Goal: Complete application form: Complete application form

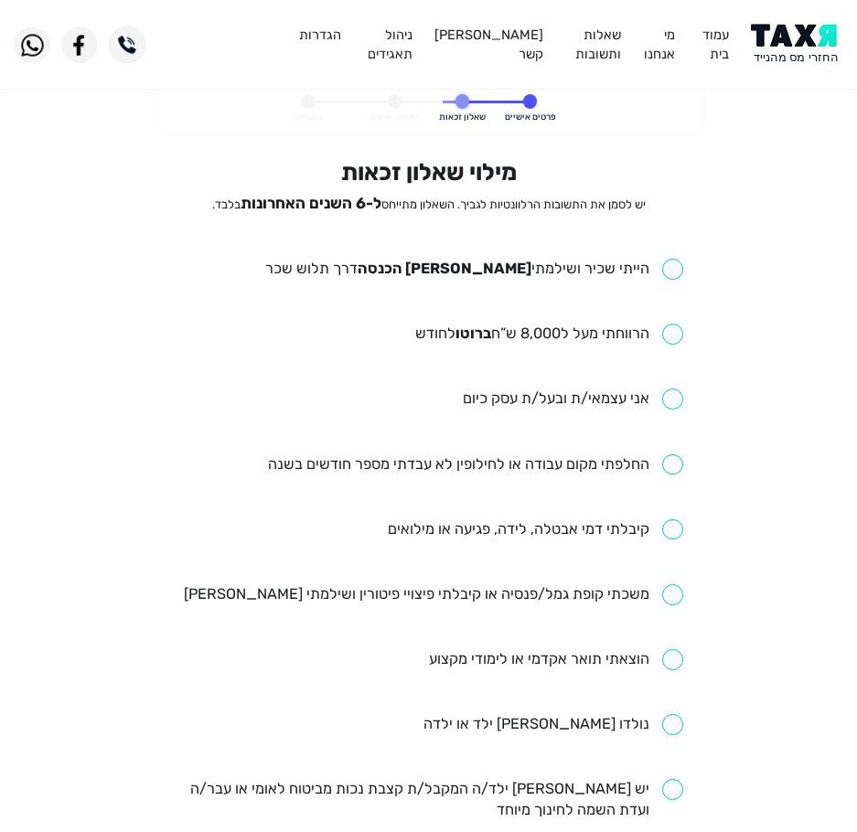
click at [466, 278] on input "checkbox" at bounding box center [474, 269] width 418 height 21
checkbox input "true"
click at [540, 338] on input "checkbox" at bounding box center [549, 334] width 268 height 21
checkbox input "true"
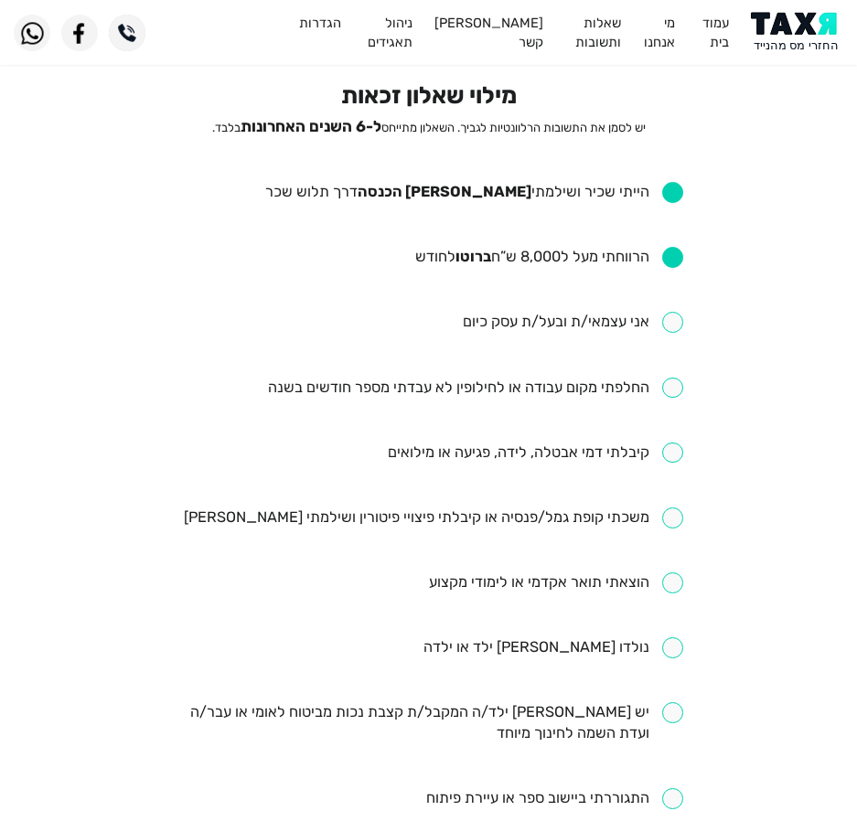
scroll to position [183, 0]
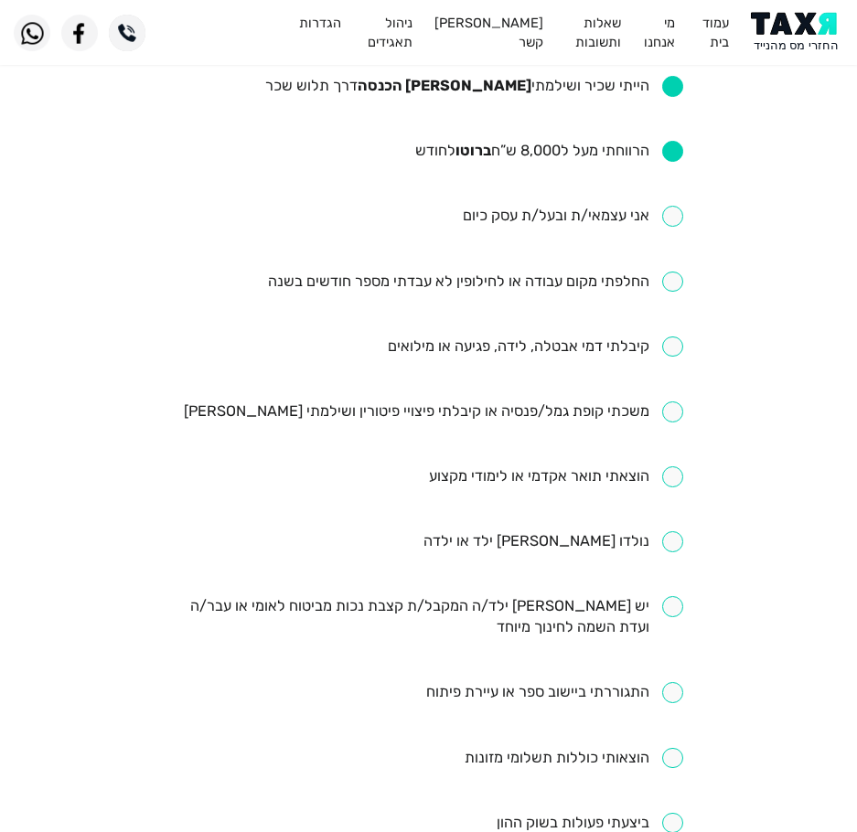
click at [447, 283] on input "checkbox" at bounding box center [475, 282] width 415 height 21
checkbox input "true"
click at [482, 340] on input "checkbox" at bounding box center [535, 347] width 295 height 21
click at [490, 353] on input "checkbox" at bounding box center [535, 347] width 295 height 21
click at [494, 348] on input "checkbox" at bounding box center [535, 347] width 295 height 21
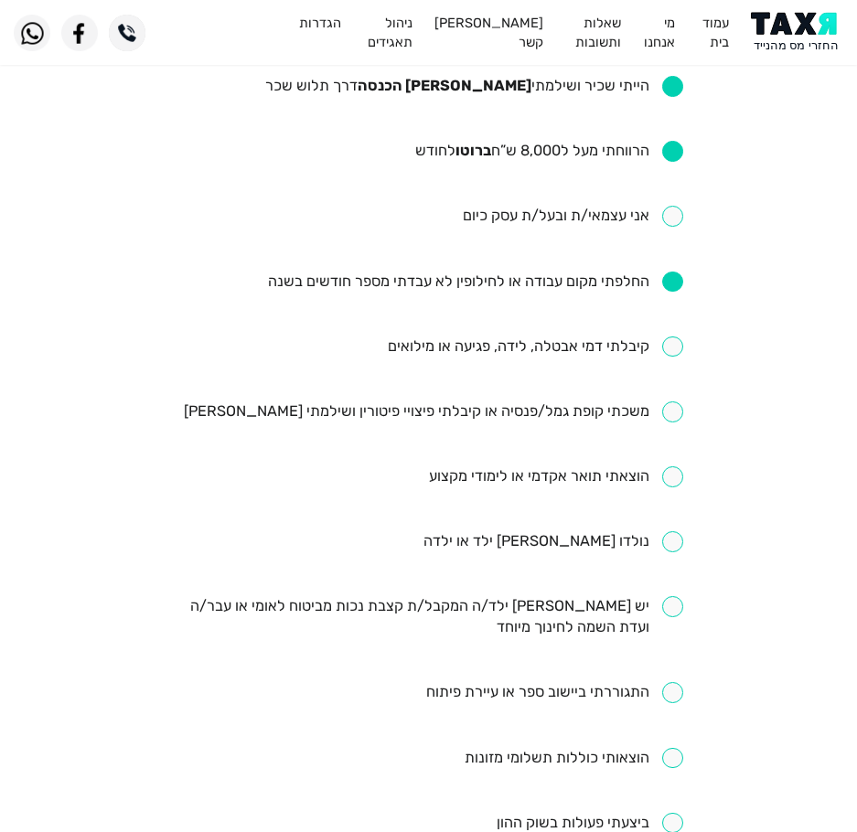
checkbox input "true"
click at [506, 471] on input "checkbox" at bounding box center [556, 477] width 254 height 21
checkbox input "true"
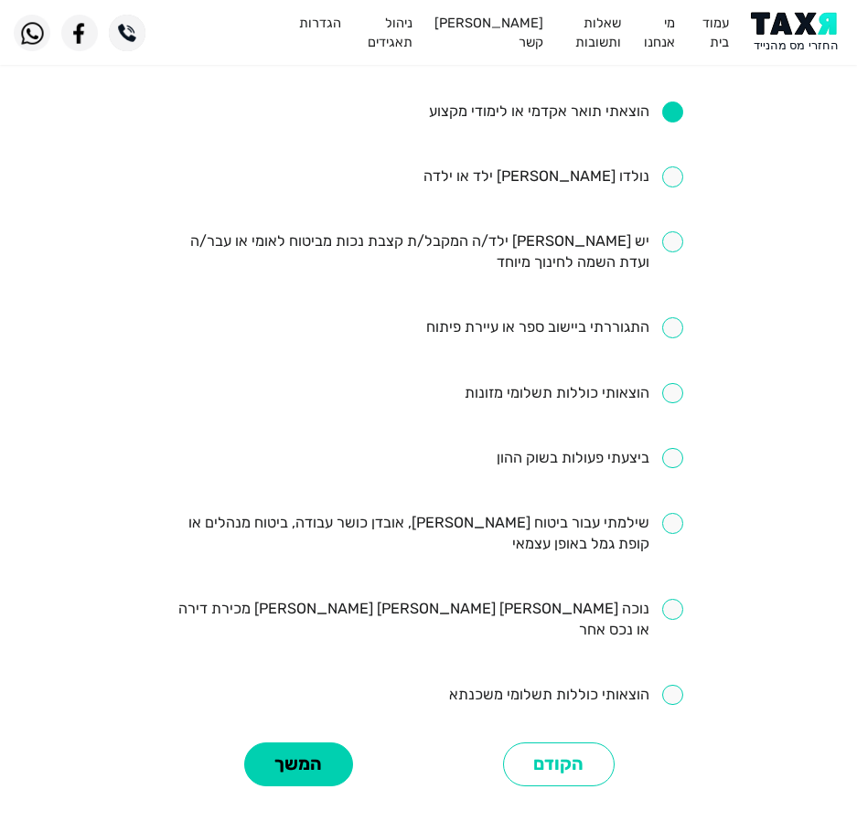
scroll to position [549, 0]
click at [510, 532] on input "checkbox" at bounding box center [429, 533] width 510 height 42
checkbox input "true"
click at [547, 684] on input "checkbox" at bounding box center [566, 694] width 234 height 21
click at [504, 684] on input "checkbox" at bounding box center [566, 694] width 234 height 21
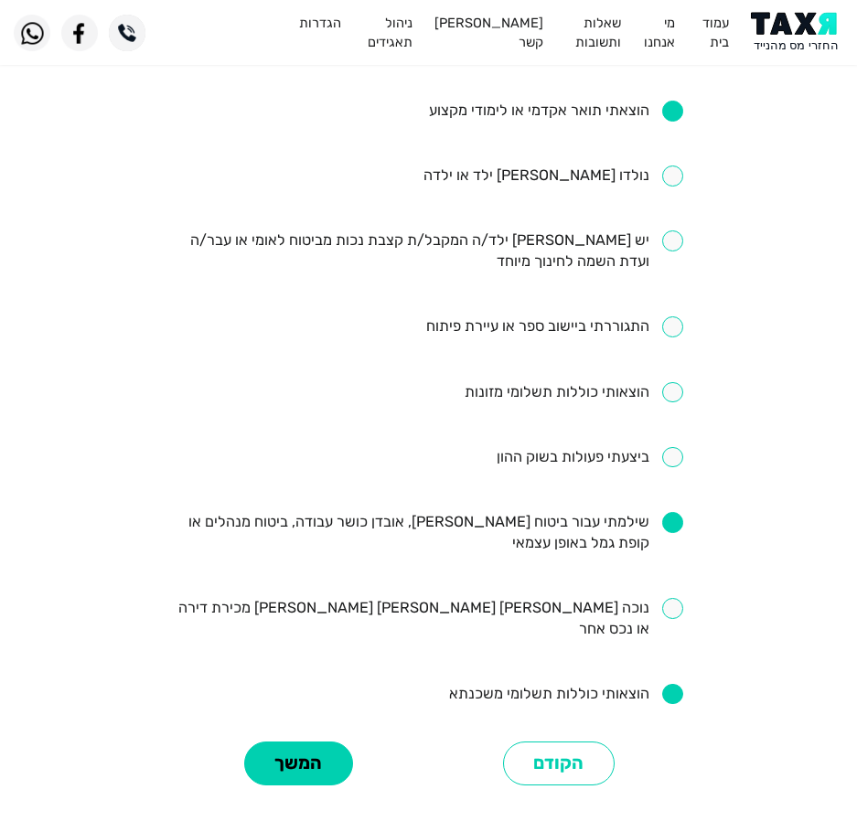
checkbox input "false"
click at [313, 742] on button "המשך" at bounding box center [298, 764] width 109 height 45
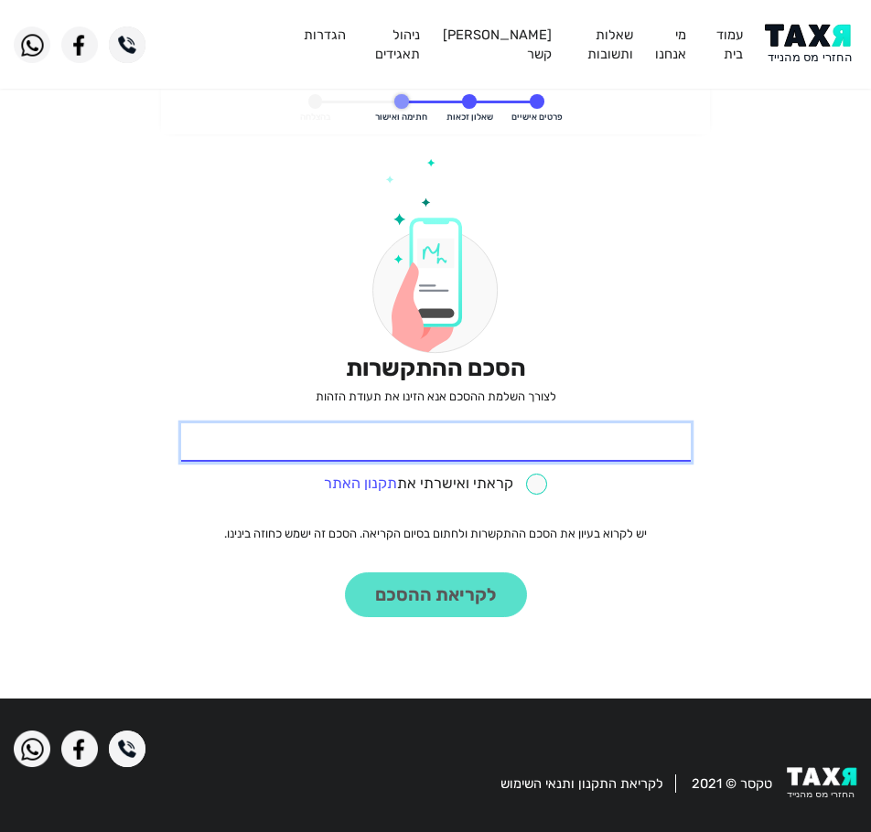
click at [366, 447] on input "* תעודת זהות" at bounding box center [436, 443] width 510 height 38
type input "311731475"
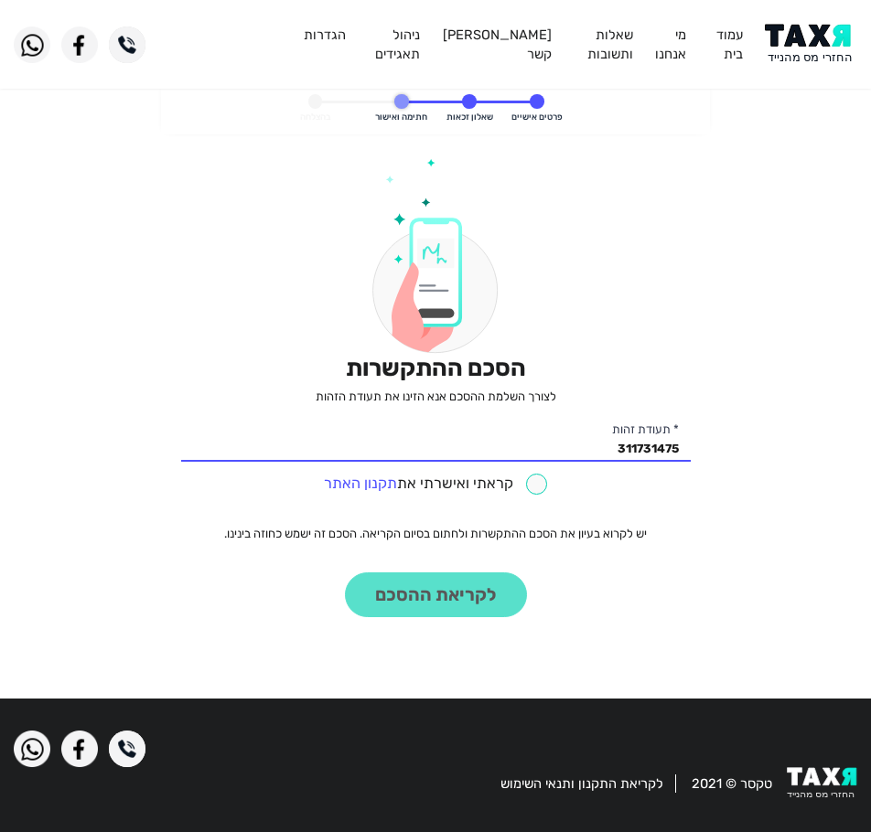
click at [409, 488] on input "checkbox" at bounding box center [435, 484] width 223 height 21
checkbox input "true"
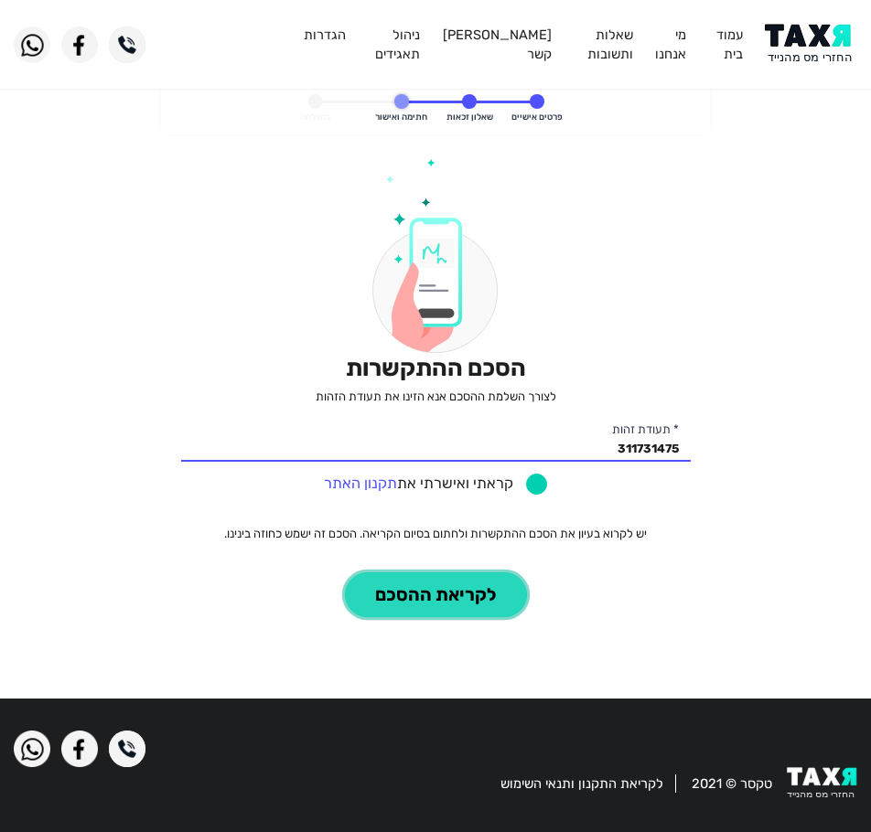
click at [440, 613] on button "לקריאת ההסכם" at bounding box center [436, 595] width 182 height 45
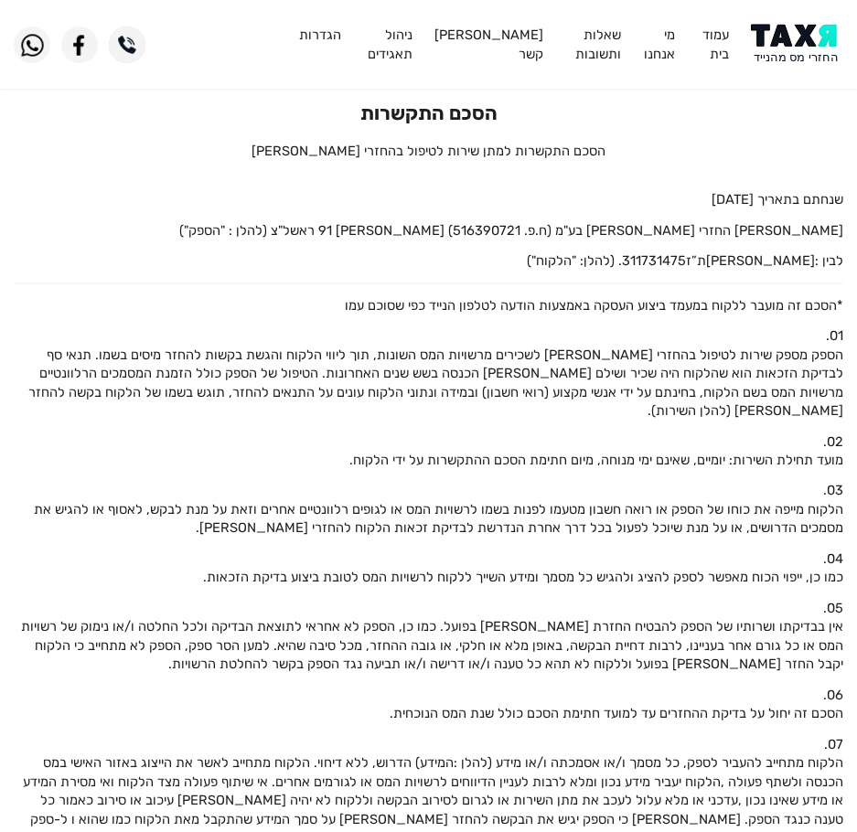
click at [810, 35] on img at bounding box center [797, 44] width 92 height 41
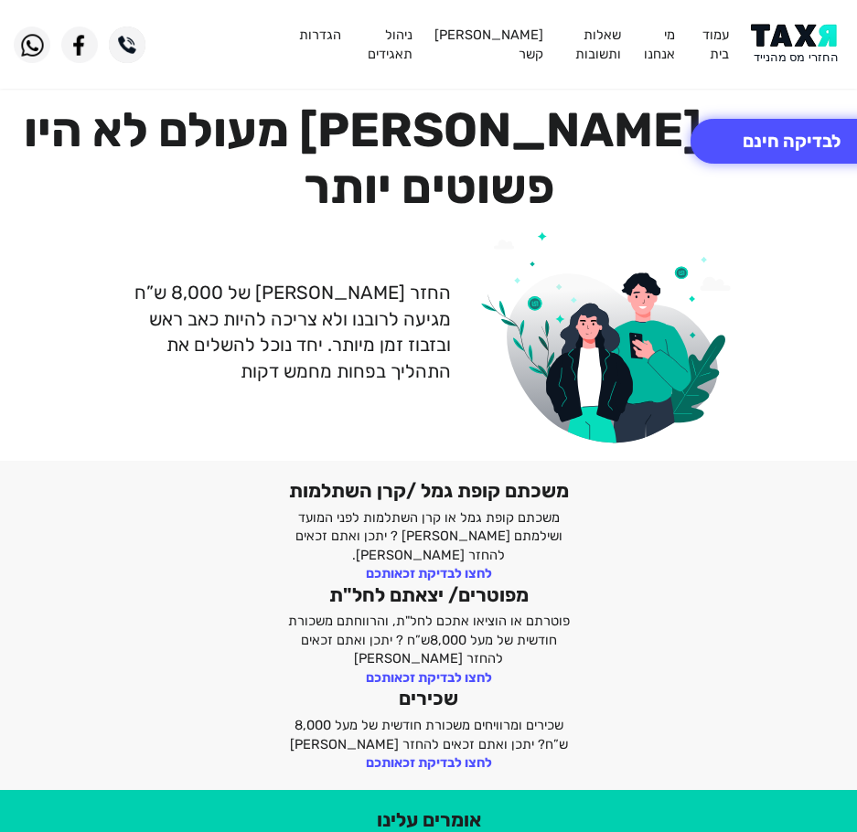
drag, startPoint x: 193, startPoint y: 3, endPoint x: 227, endPoint y: 55, distance: 62.2
click at [227, 55] on div at bounding box center [142, 45] width 285 height 37
drag, startPoint x: 253, startPoint y: 14, endPoint x: 125, endPoint y: 47, distance: 132.2
click at [190, 91] on div "החזרי מס מעולם לא היו פשוטים יותר החזר מס של 8,000 ש”ח מגיעה לרובנו ולא צריכה ל…" at bounding box center [428, 272] width 857 height 378
click at [811, 30] on img at bounding box center [797, 44] width 92 height 41
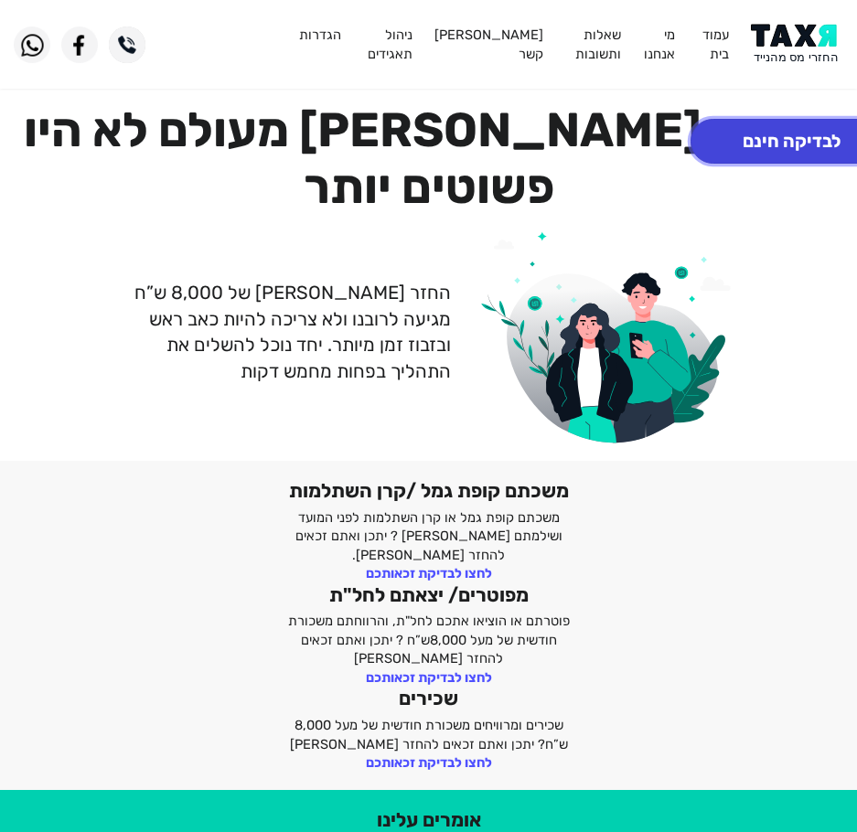
click at [811, 151] on button "לבדיקה חינם" at bounding box center [792, 141] width 202 height 45
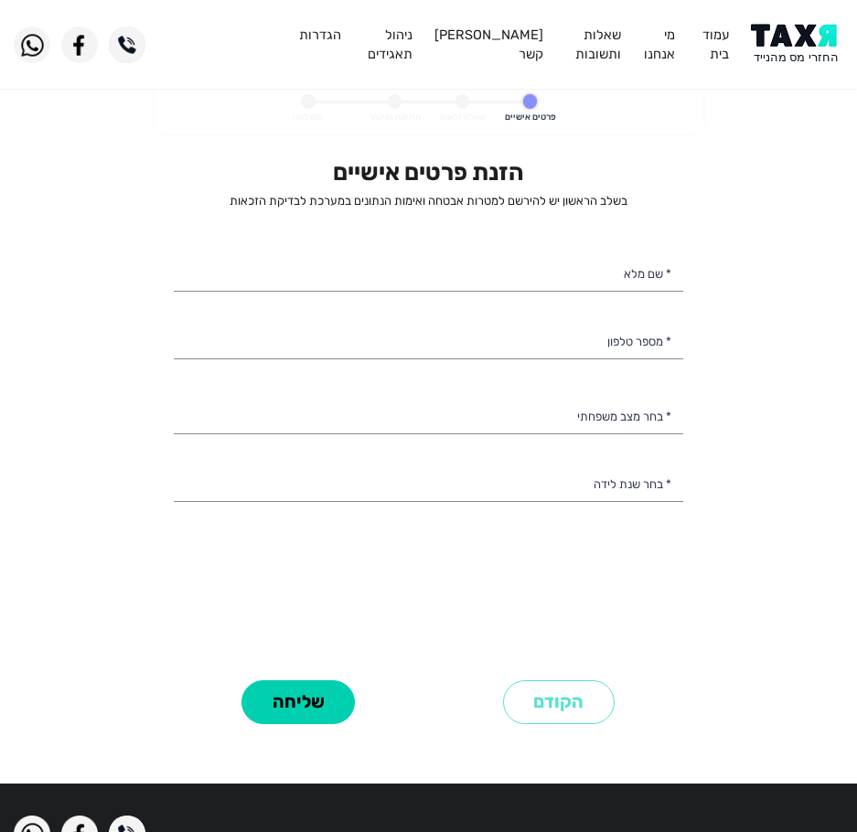
select select
click at [583, 254] on input "* שם מלא" at bounding box center [429, 273] width 510 height 38
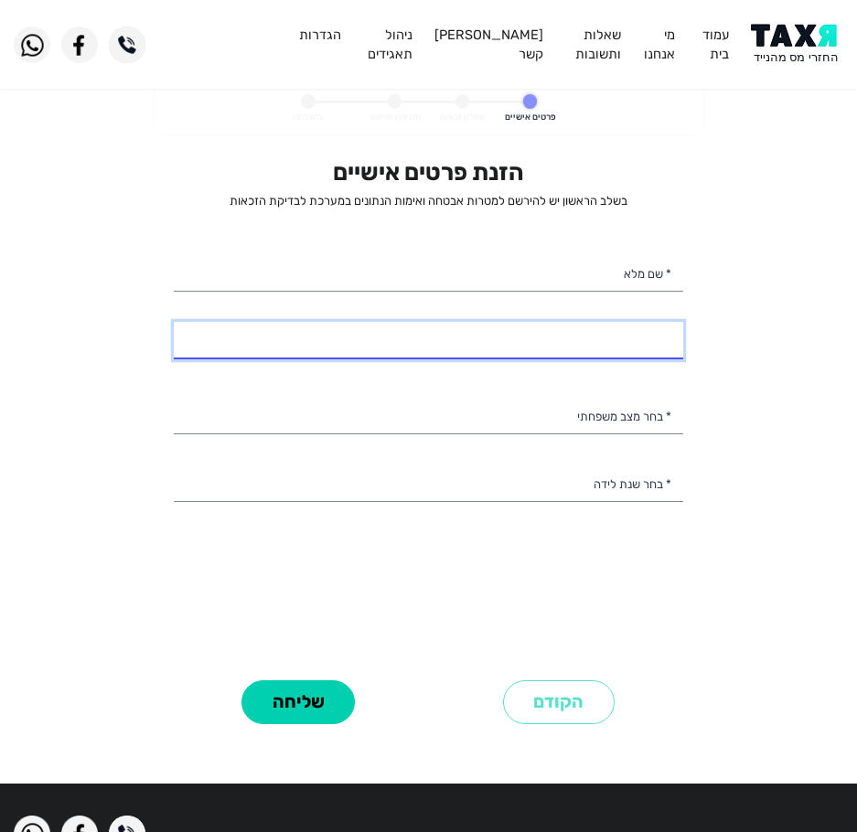
click at [455, 347] on input "* מספר טלפון" at bounding box center [429, 341] width 510 height 38
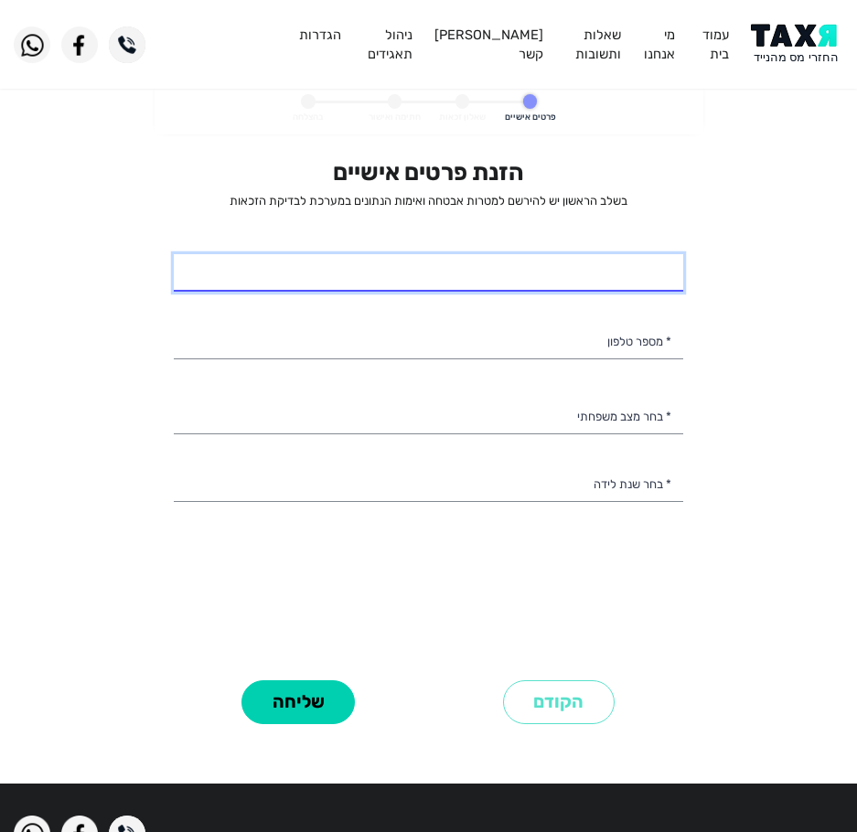
click at [510, 287] on input "* שם מלא" at bounding box center [429, 273] width 510 height 38
type input "נוי בולפונס"
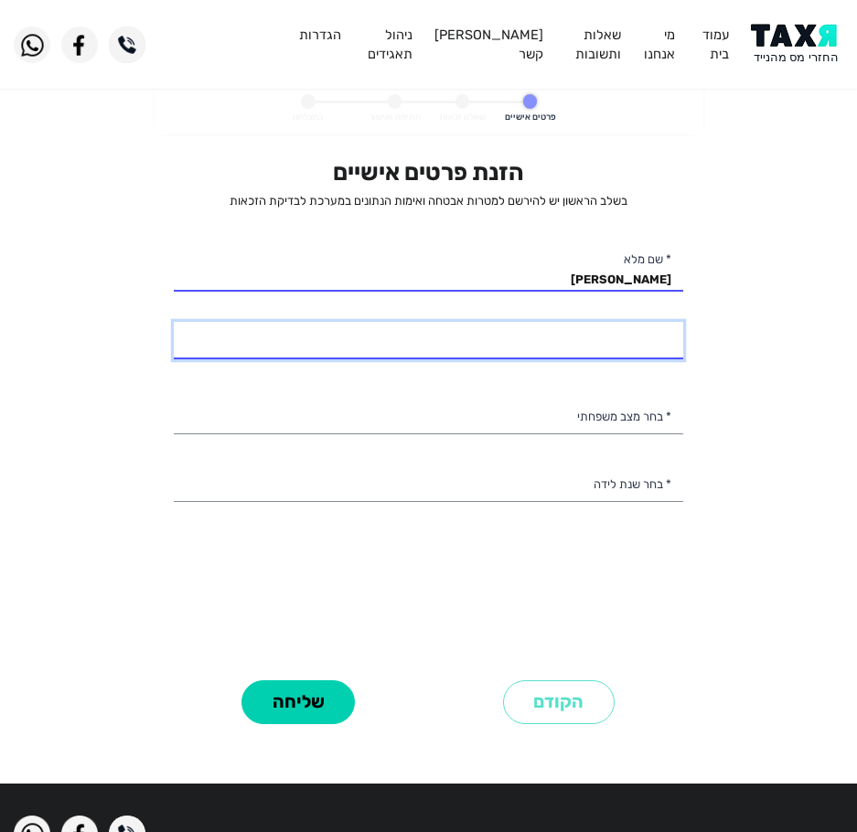
click at [553, 349] on input "* מספר טלפון" at bounding box center [429, 341] width 510 height 38
click at [525, 328] on input "* מספר טלפון" at bounding box center [429, 341] width 510 height 38
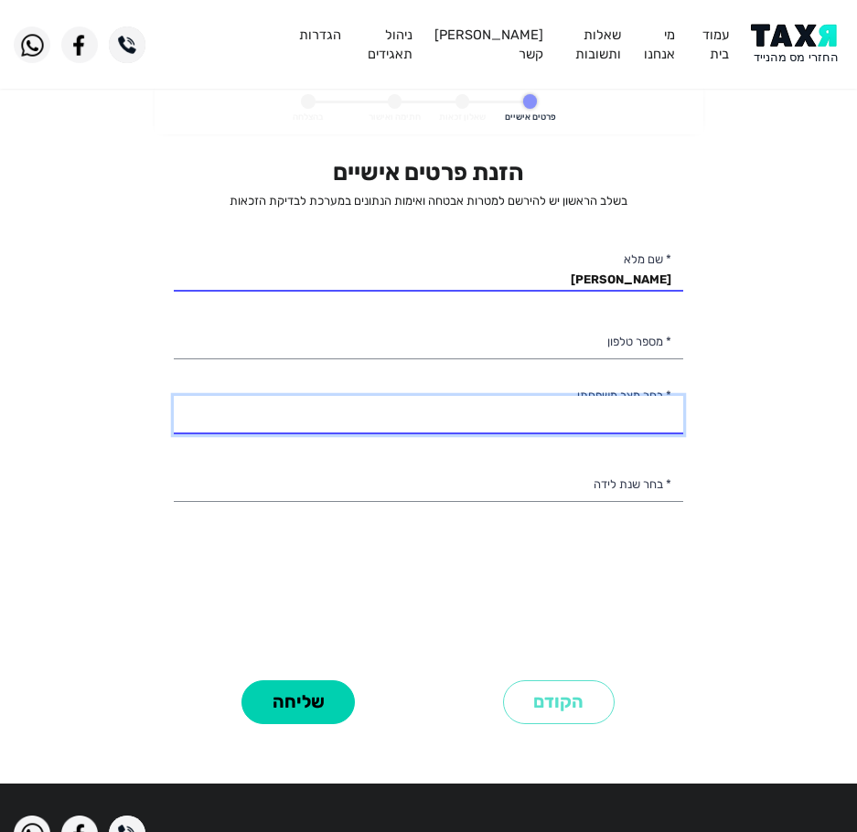
click at [549, 413] on select "רווק/ה נשוי/[PERSON_NAME]/ה אלמן/נה" at bounding box center [429, 415] width 510 height 38
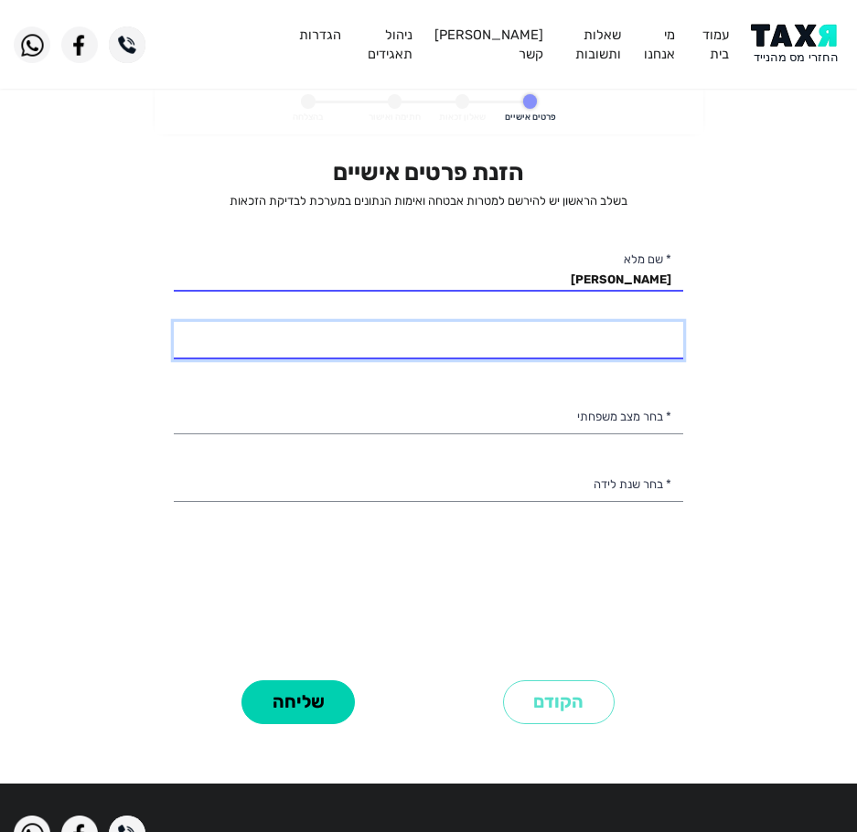
click at [557, 347] on input "* מספר טלפון" at bounding box center [429, 341] width 510 height 38
type input "054-2590029"
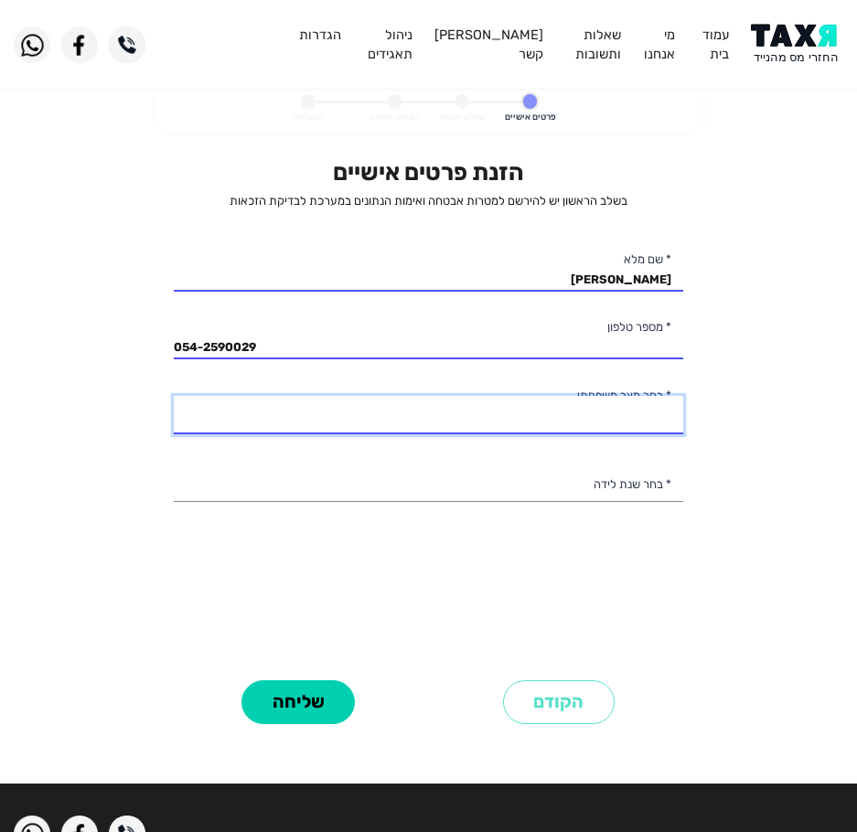
drag, startPoint x: 646, startPoint y: 426, endPoint x: 633, endPoint y: 426, distance: 12.8
click at [646, 426] on select "רווק/ה נשוי/[PERSON_NAME]/ה אלמן/נה" at bounding box center [429, 415] width 510 height 38
select select "1: Single"
click at [174, 396] on select "רווק/ה נשוי/[PERSON_NAME]/ה אלמן/נה" at bounding box center [429, 415] width 510 height 38
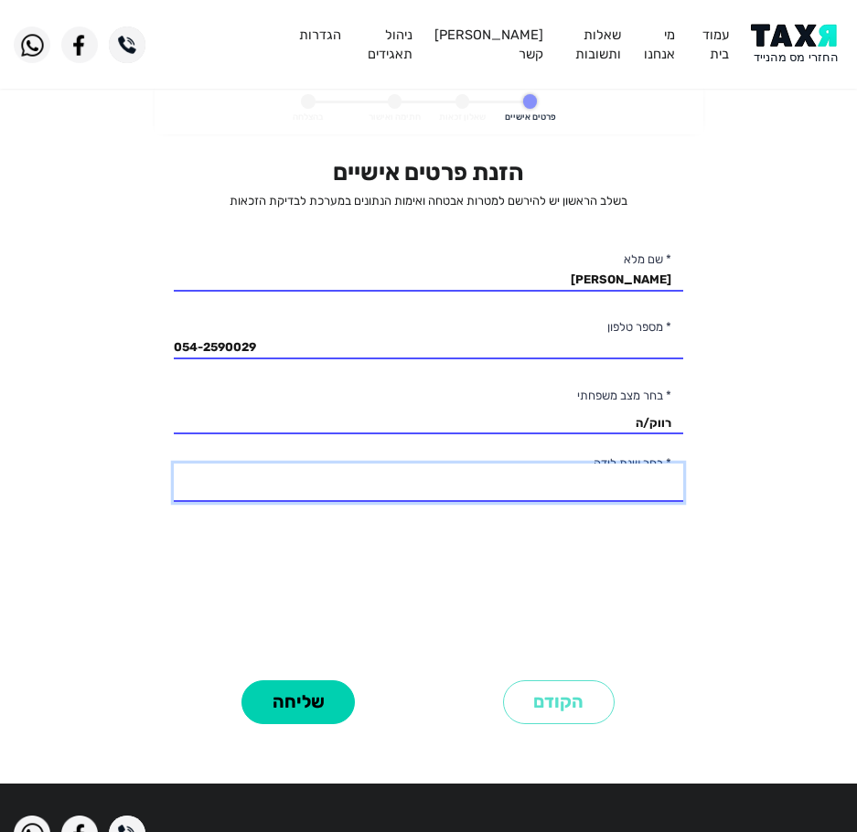
click at [536, 499] on select "2003 2002 2001 2000 1999 1998 1997 1996 1995 1994 1993 1992 1991 1990 1989 1988…" at bounding box center [429, 483] width 510 height 38
select select "4: 2000"
click at [174, 464] on select "2003 2002 2001 2000 1999 1998 1997 1996 1995 1994 1993 1992 1991 1990 1989 1988…" at bounding box center [429, 483] width 510 height 38
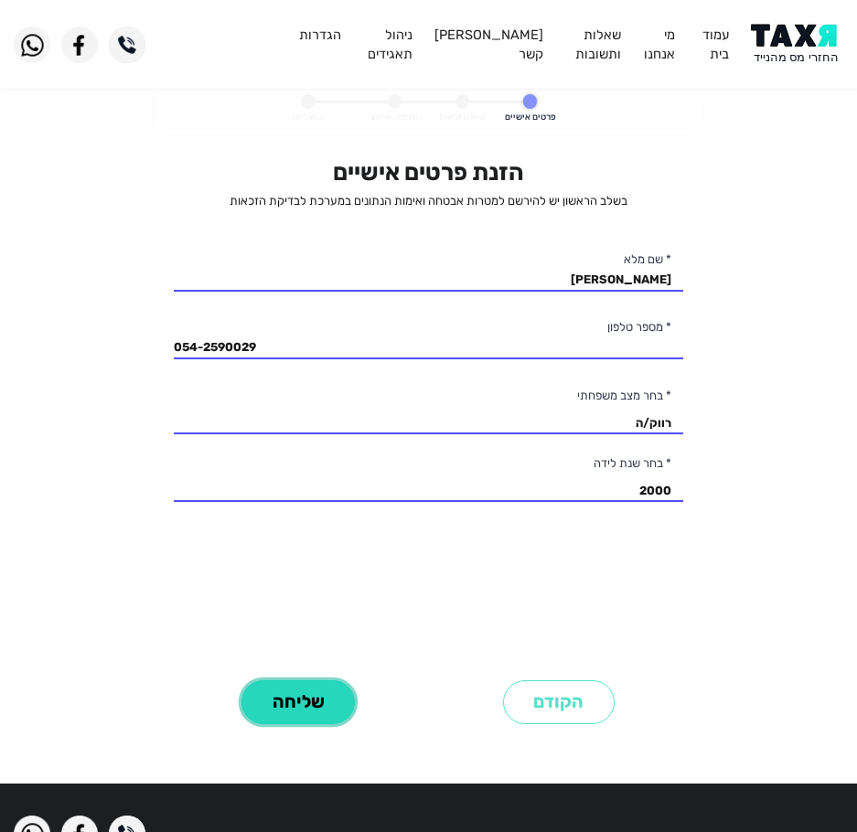
click at [338, 693] on button "שליחה" at bounding box center [297, 703] width 113 height 45
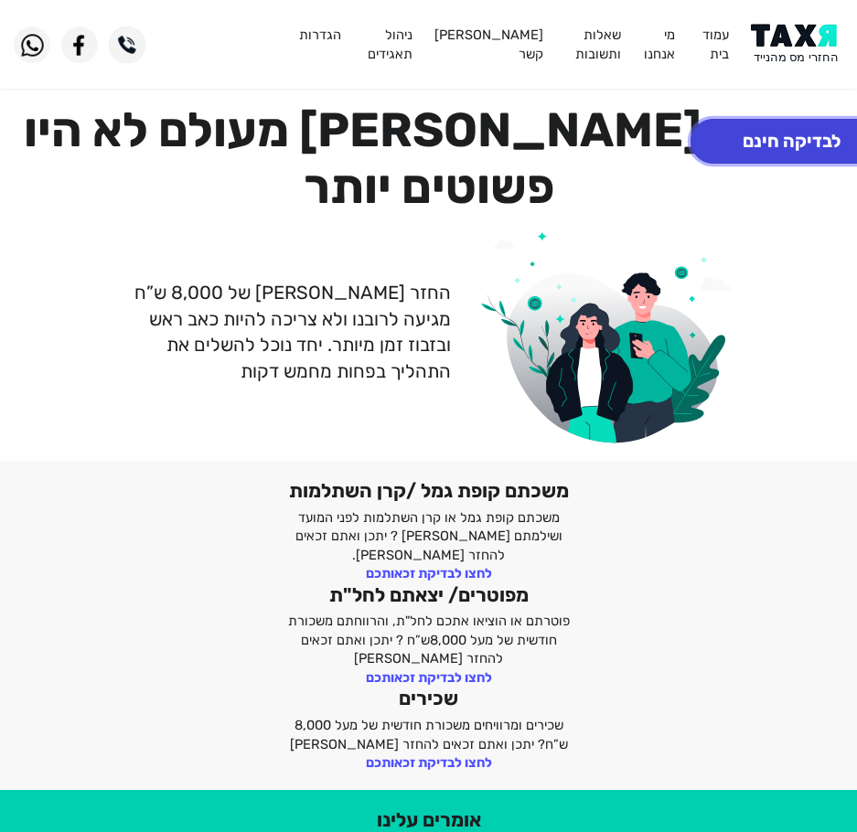
click at [807, 144] on button "לבדיקה חינם" at bounding box center [792, 141] width 202 height 45
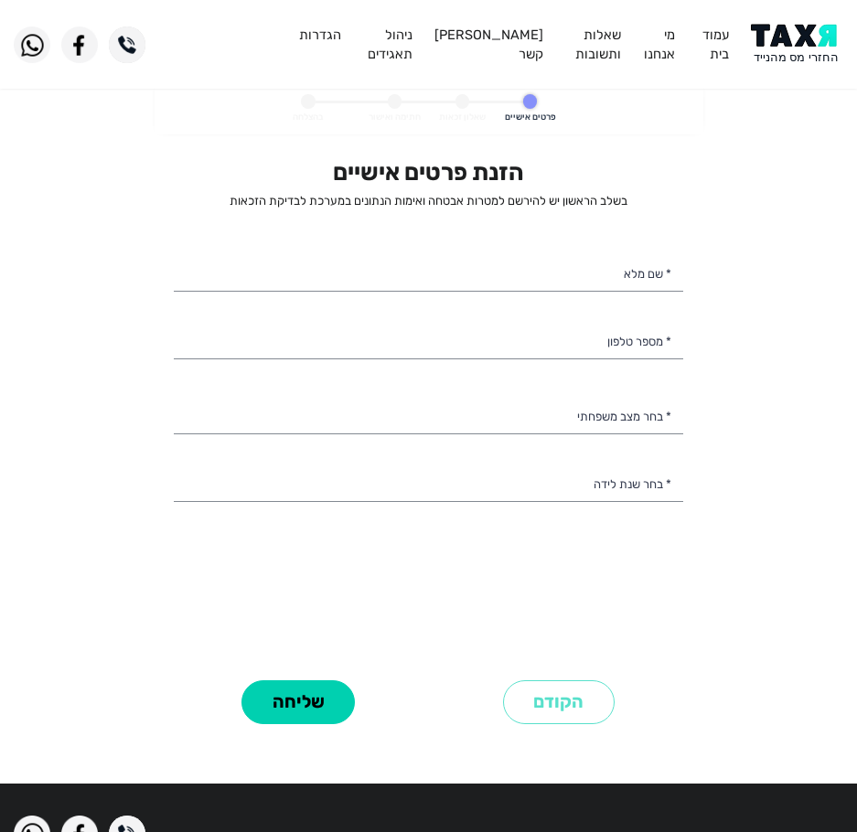
select select
click at [613, 246] on div "הזנת פרטים אישיים בשלב הראשון יש להירשם למטרות אבטחה ואימות הנתונים במערכת לבדי…" at bounding box center [429, 416] width 510 height 516
click at [585, 275] on input "* שם מלא" at bounding box center [429, 273] width 510 height 38
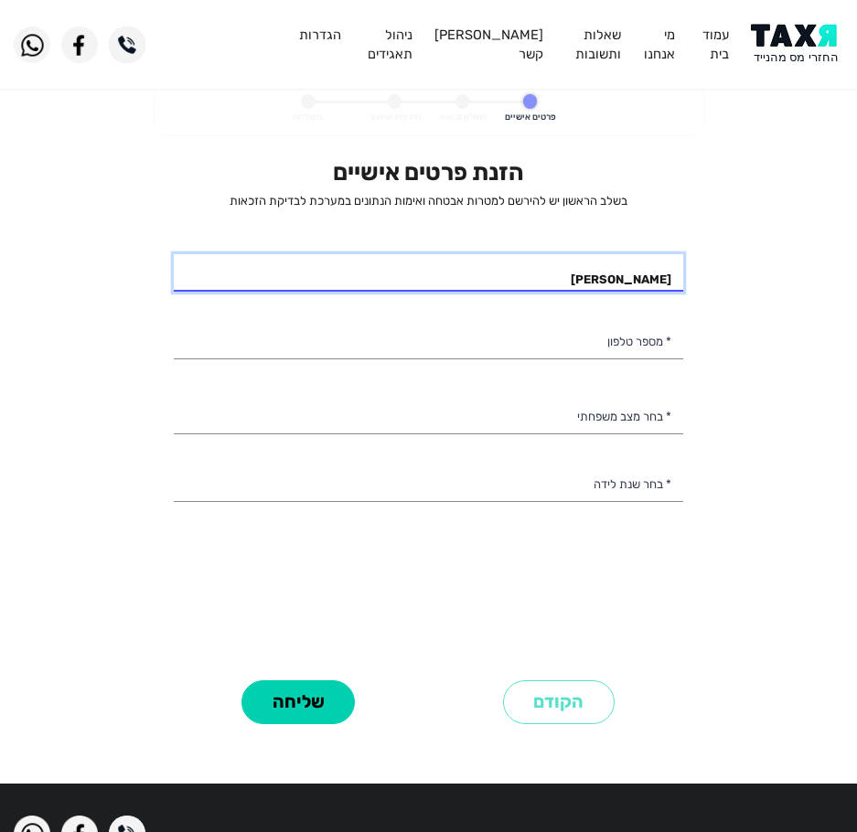
type input "[PERSON_NAME]"
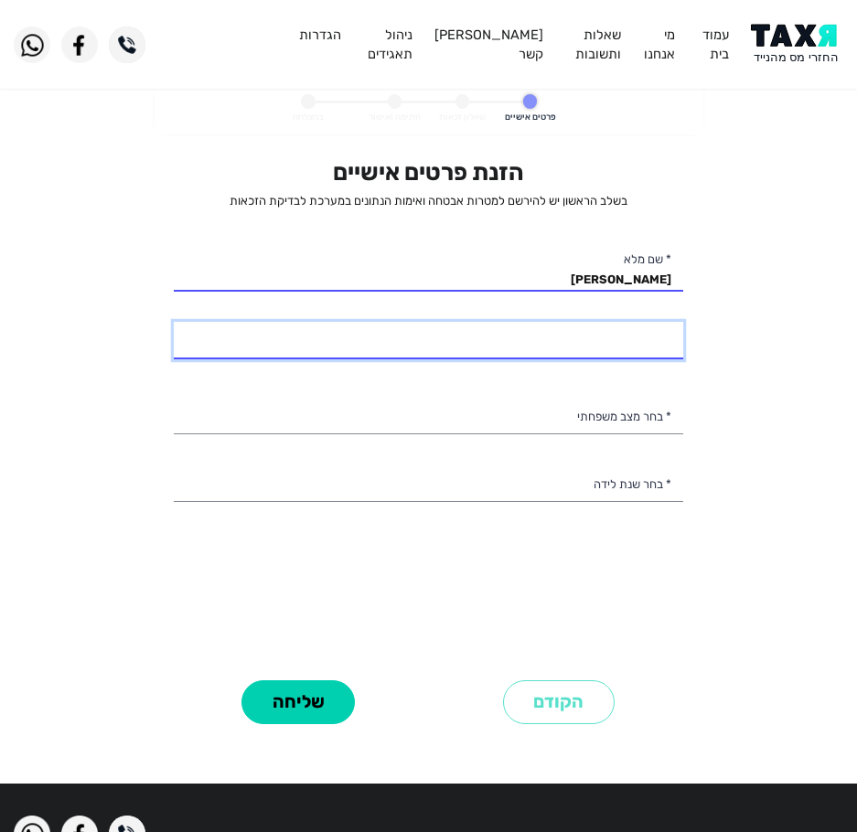
click at [547, 352] on input "* מספר טלפון" at bounding box center [429, 341] width 510 height 38
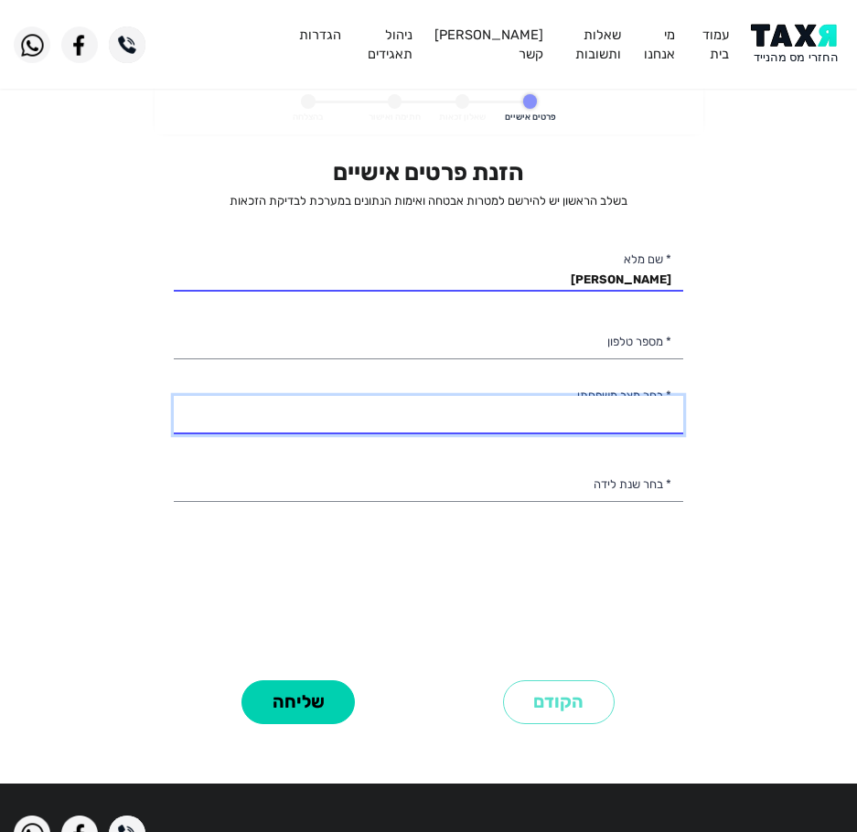
drag, startPoint x: 572, startPoint y: 420, endPoint x: 565, endPoint y: 395, distance: 25.5
click at [572, 420] on select "רווק/ה נשוי/[PERSON_NAME]/ה אלמן/נה" at bounding box center [429, 415] width 510 height 38
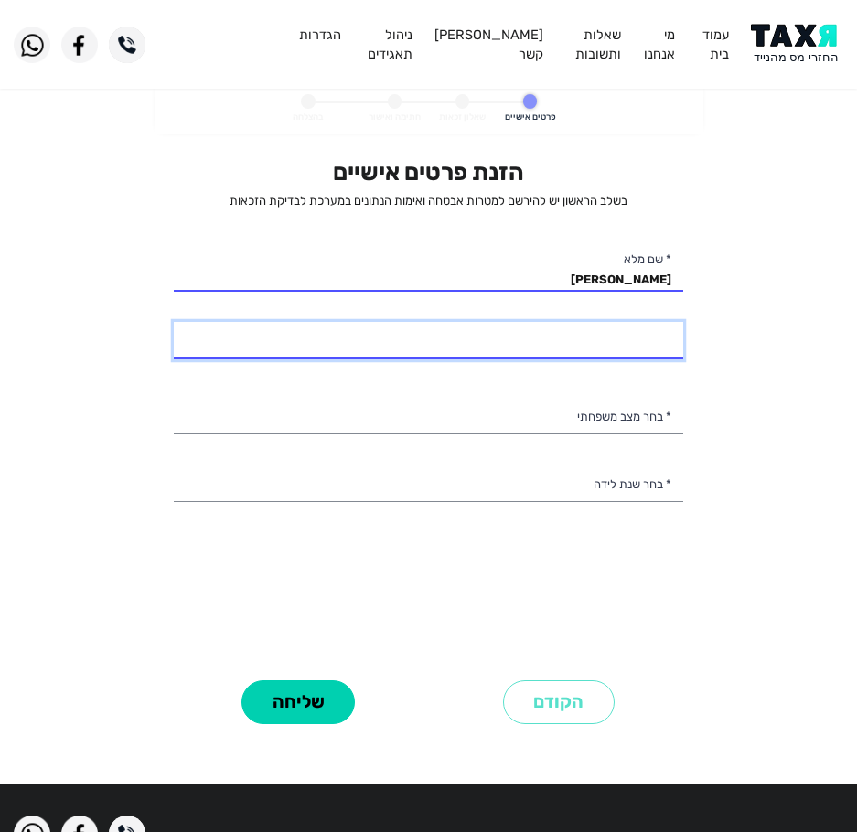
click at [576, 337] on input "* מספר טלפון" at bounding box center [429, 341] width 510 height 38
type input "054-2590029"
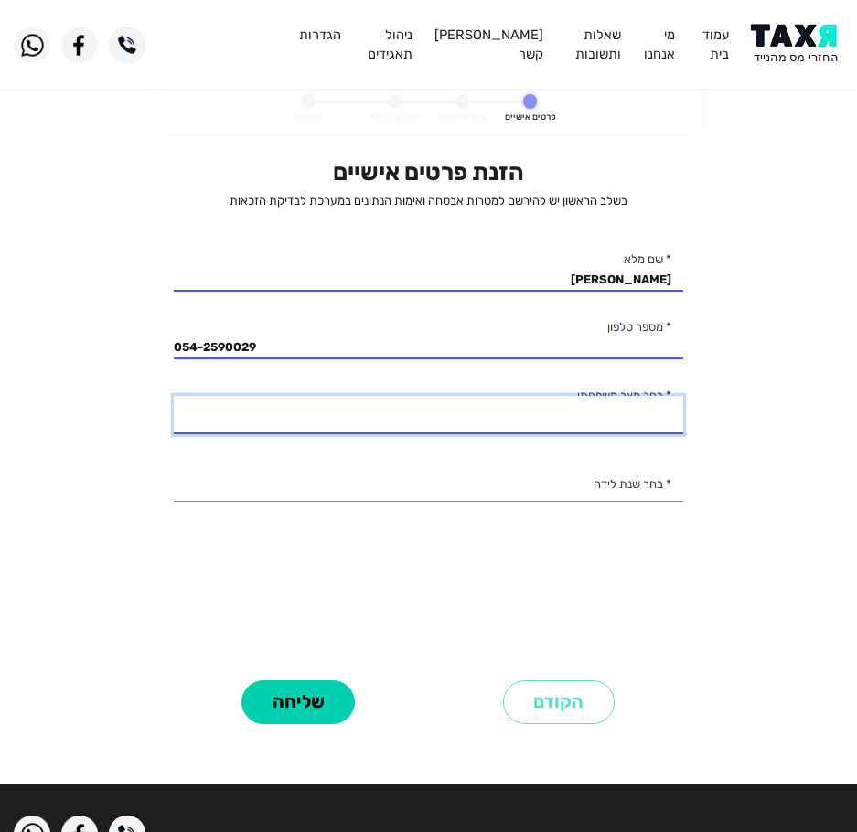
click at [552, 422] on select "רווק/ה נשוי/[PERSON_NAME]/ה אלמן/נה" at bounding box center [429, 415] width 510 height 38
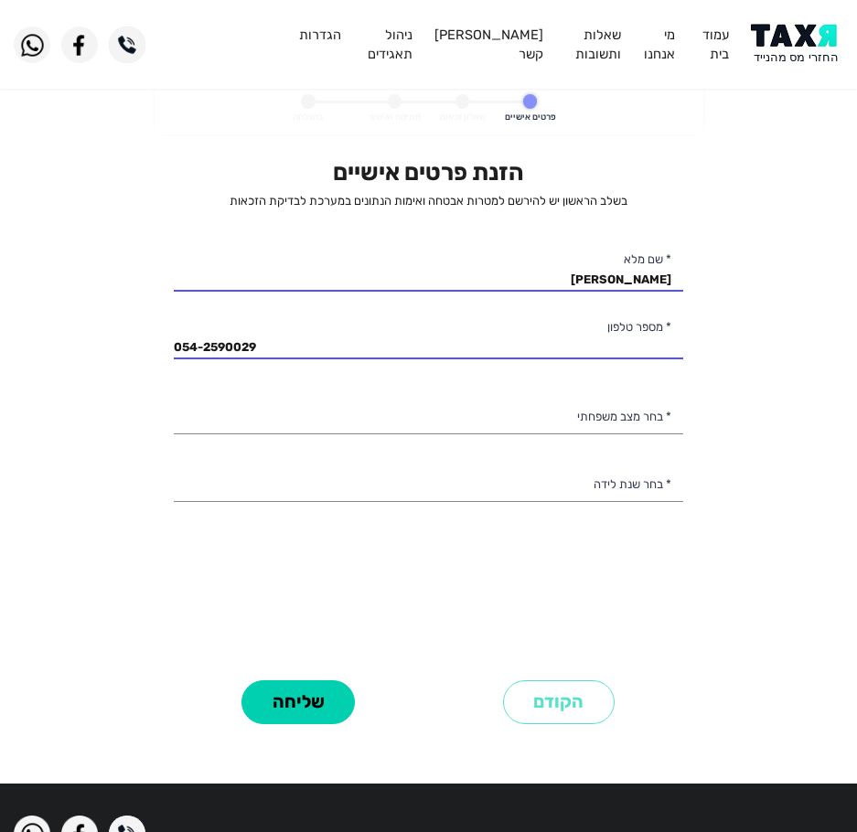
click at [541, 389] on div "הזנת פרטים אישיים בשלב הראשון יש להירשם למטרות אבטחה ואימות הנתונים במערכת לבדי…" at bounding box center [429, 416] width 510 height 516
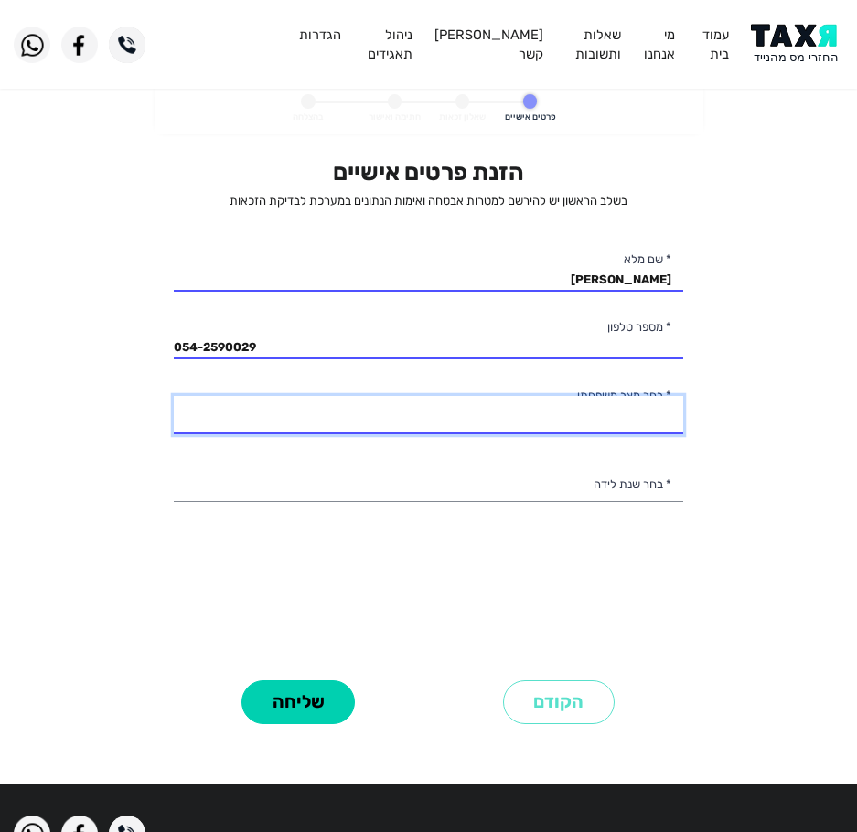
click at [551, 413] on select "רווק/ה נשוי/[PERSON_NAME]/ה אלמן/נה" at bounding box center [429, 415] width 510 height 38
select select "1: Single"
click at [174, 396] on select "רווק/ה נשוי/[PERSON_NAME]/ה אלמן/נה" at bounding box center [429, 415] width 510 height 38
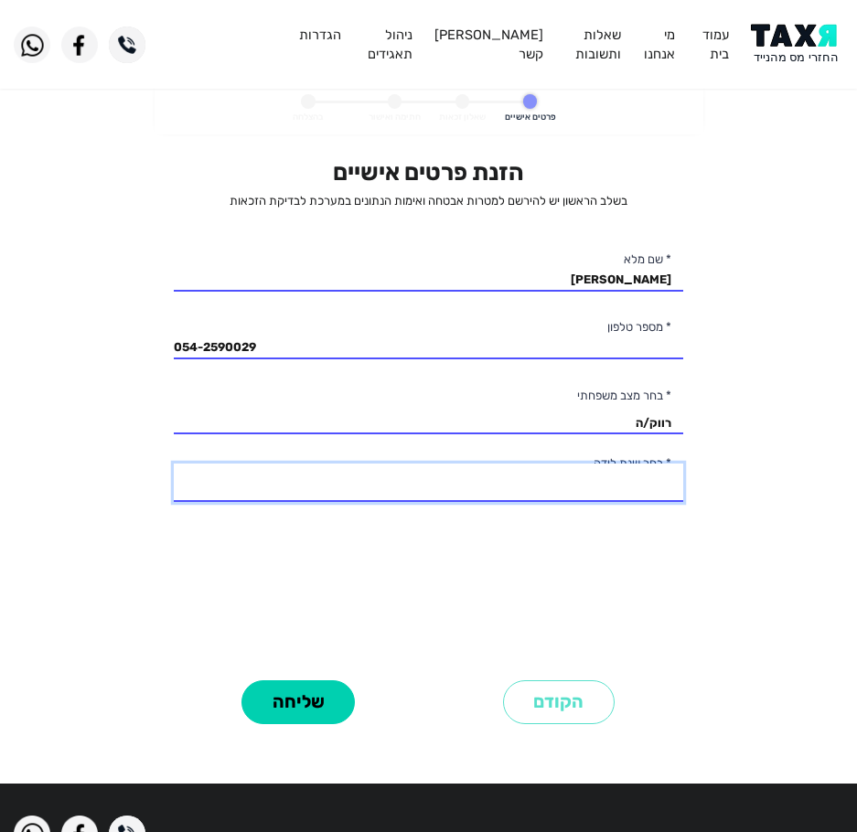
click at [574, 491] on select "2003 2002 2001 2000 1999 1998 1997 1996 1995 1994 1993 1992 1991 1990 1989 1988…" at bounding box center [429, 483] width 510 height 38
select select "5: 1999"
click at [174, 464] on select "2003 2002 2001 2000 1999 1998 1997 1996 1995 1994 1993 1992 1991 1990 1989 1988…" at bounding box center [429, 483] width 510 height 38
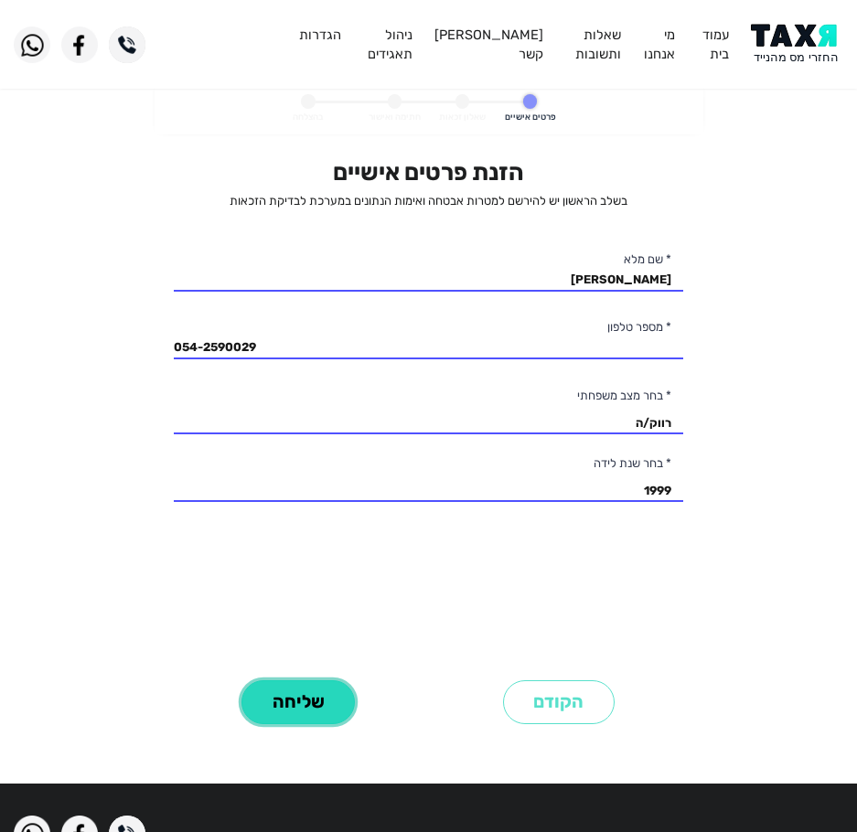
click at [261, 706] on button "שליחה" at bounding box center [297, 703] width 113 height 45
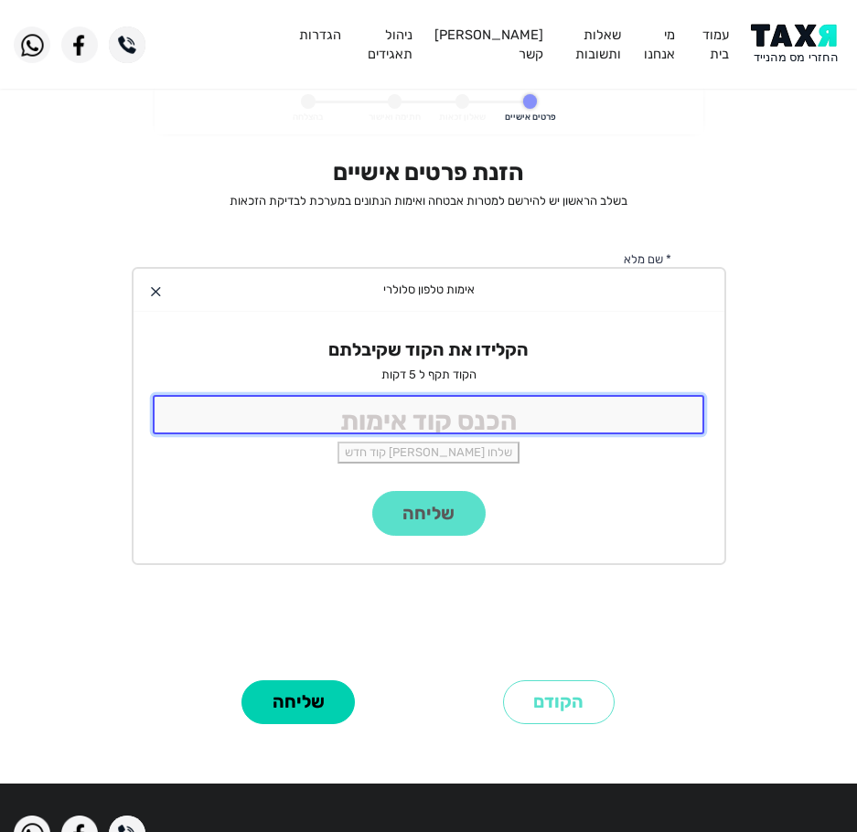
click at [464, 395] on input "tel" at bounding box center [429, 414] width 553 height 39
type input "9988"
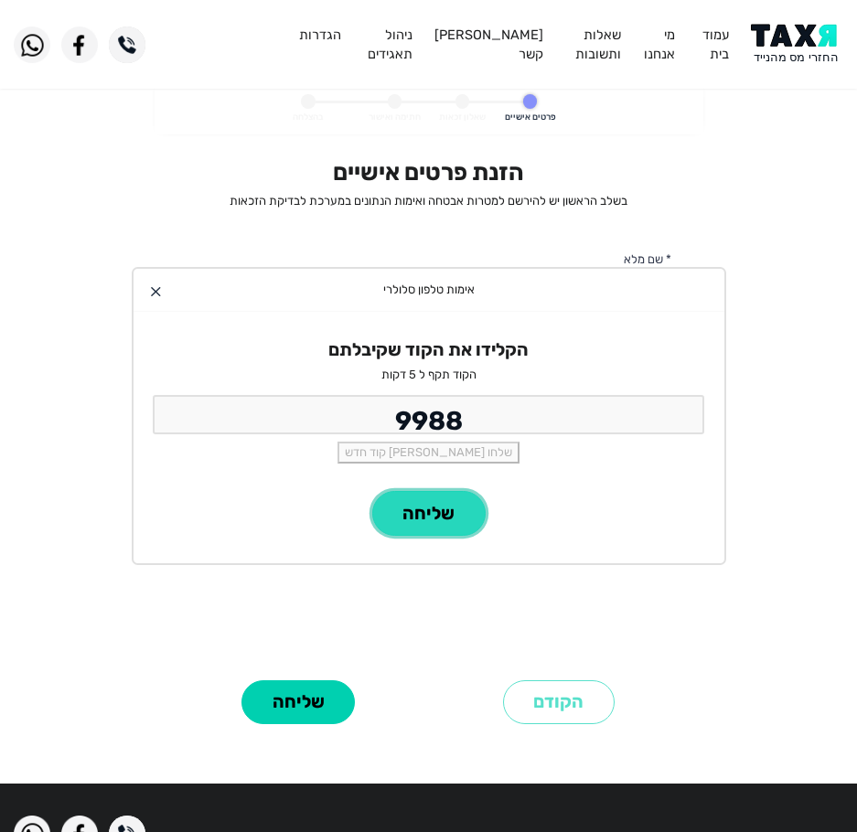
click at [428, 505] on button "שליחה" at bounding box center [428, 513] width 113 height 45
